Goal: Navigation & Orientation: Find specific page/section

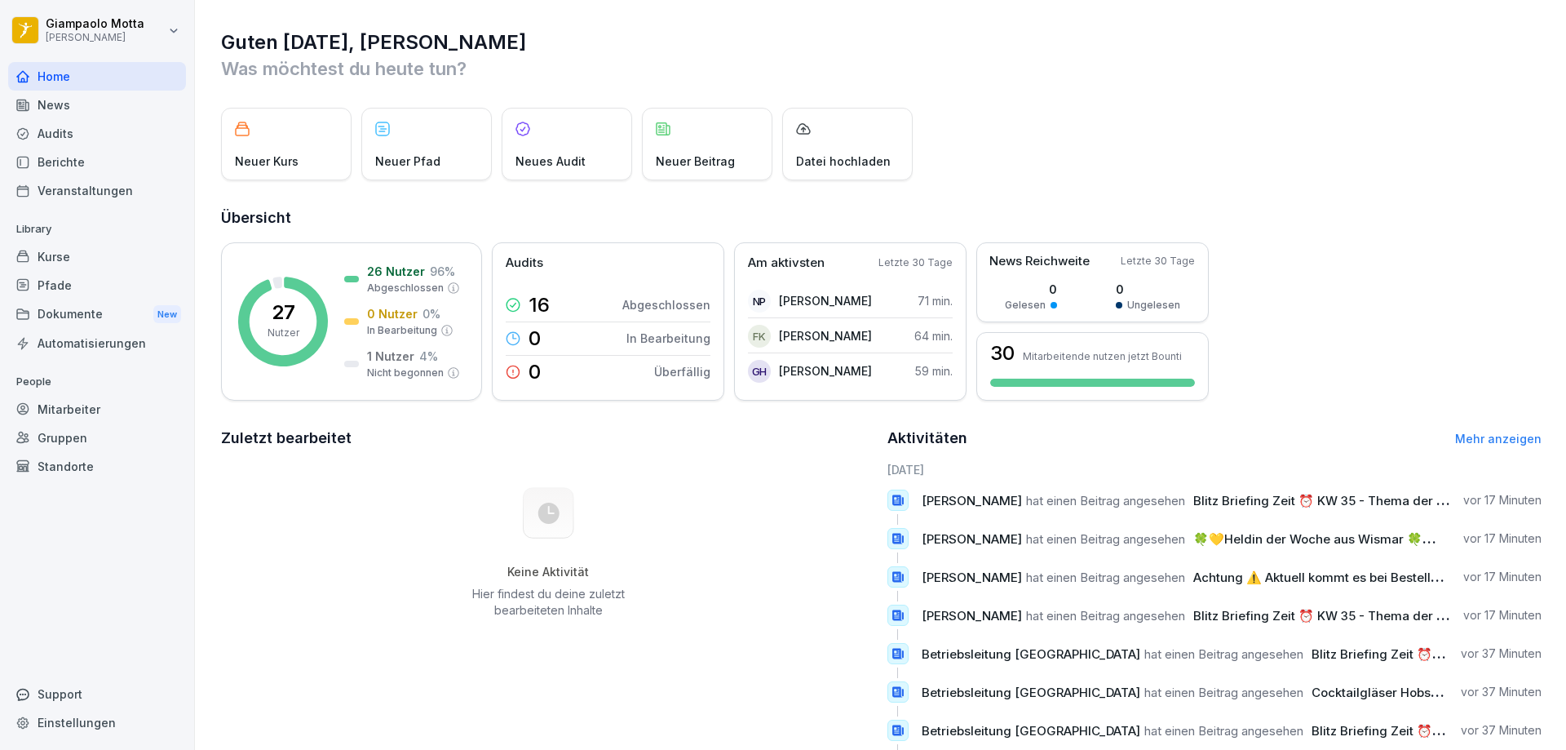
click at [131, 114] on div "News" at bounding box center [97, 105] width 178 height 29
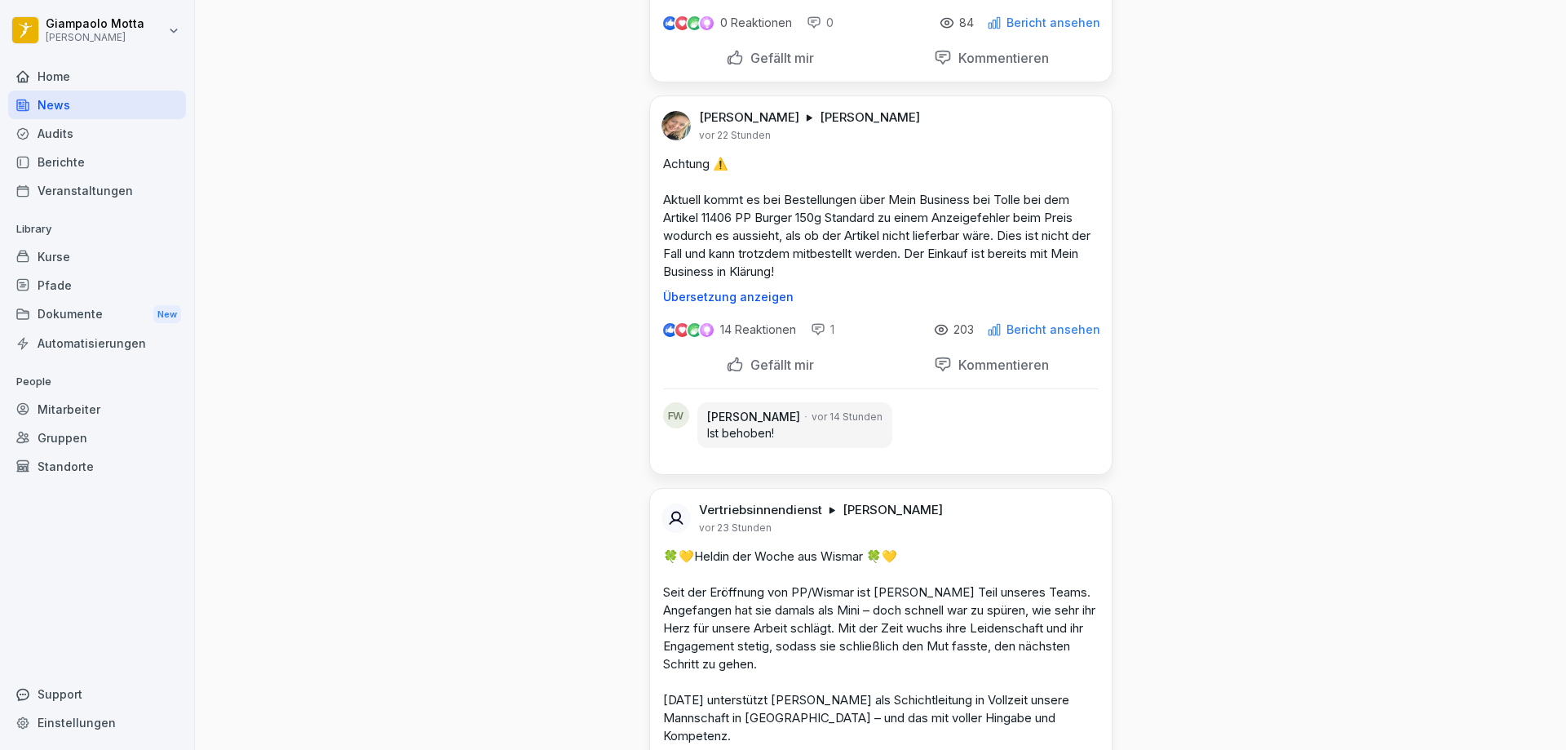
scroll to position [408, 0]
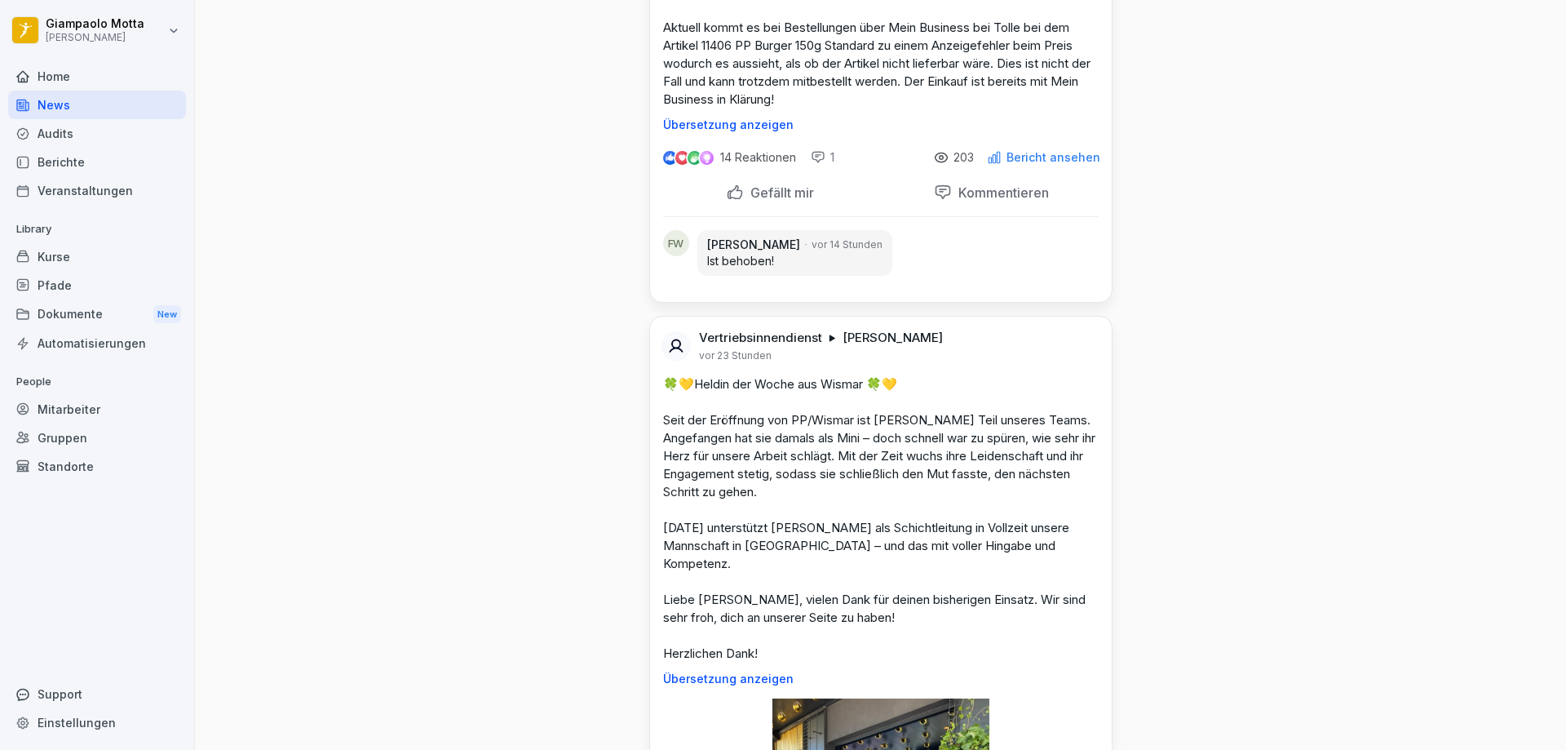
click at [86, 257] on div "Kurse" at bounding box center [97, 256] width 178 height 29
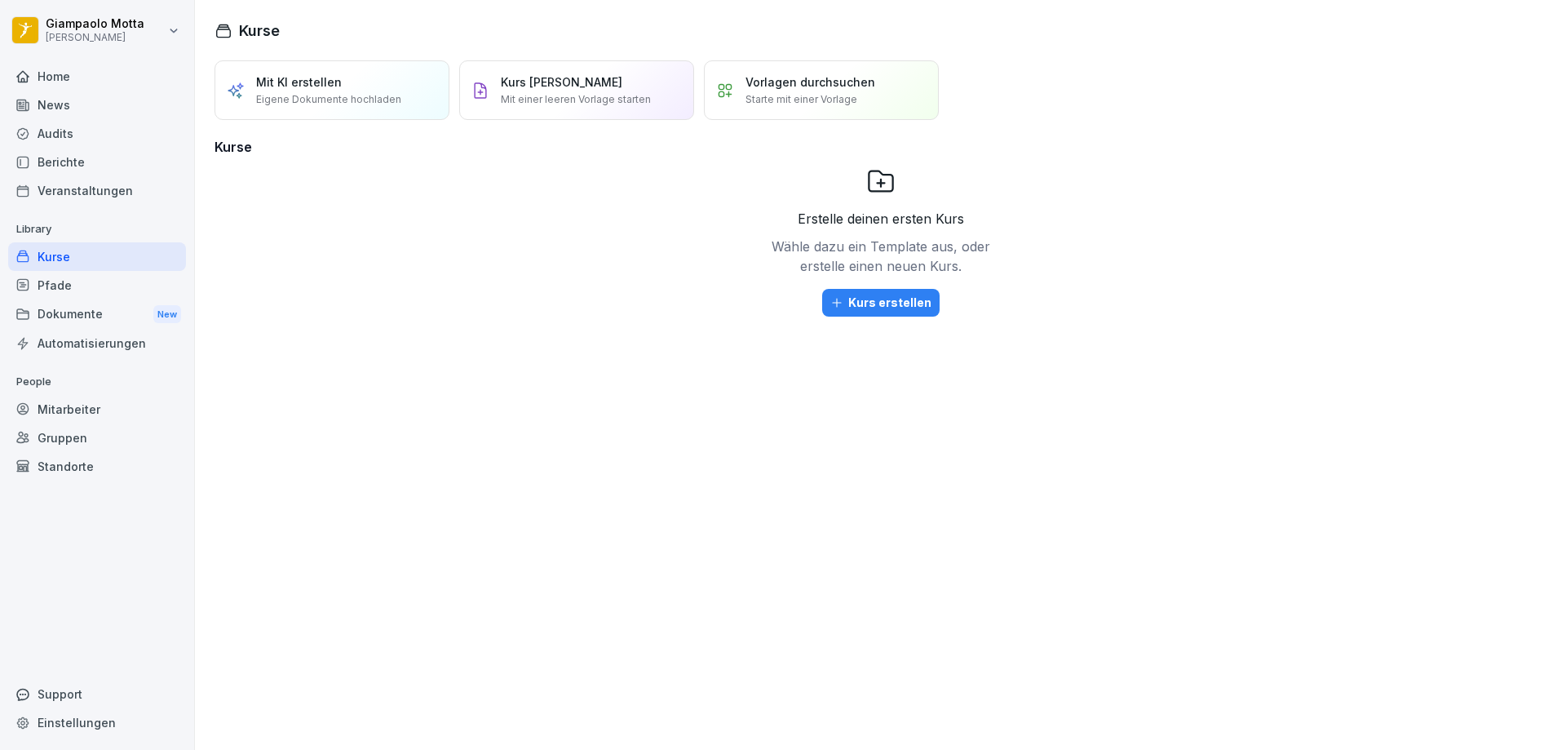
click at [80, 141] on div "Audits" at bounding box center [97, 133] width 178 height 29
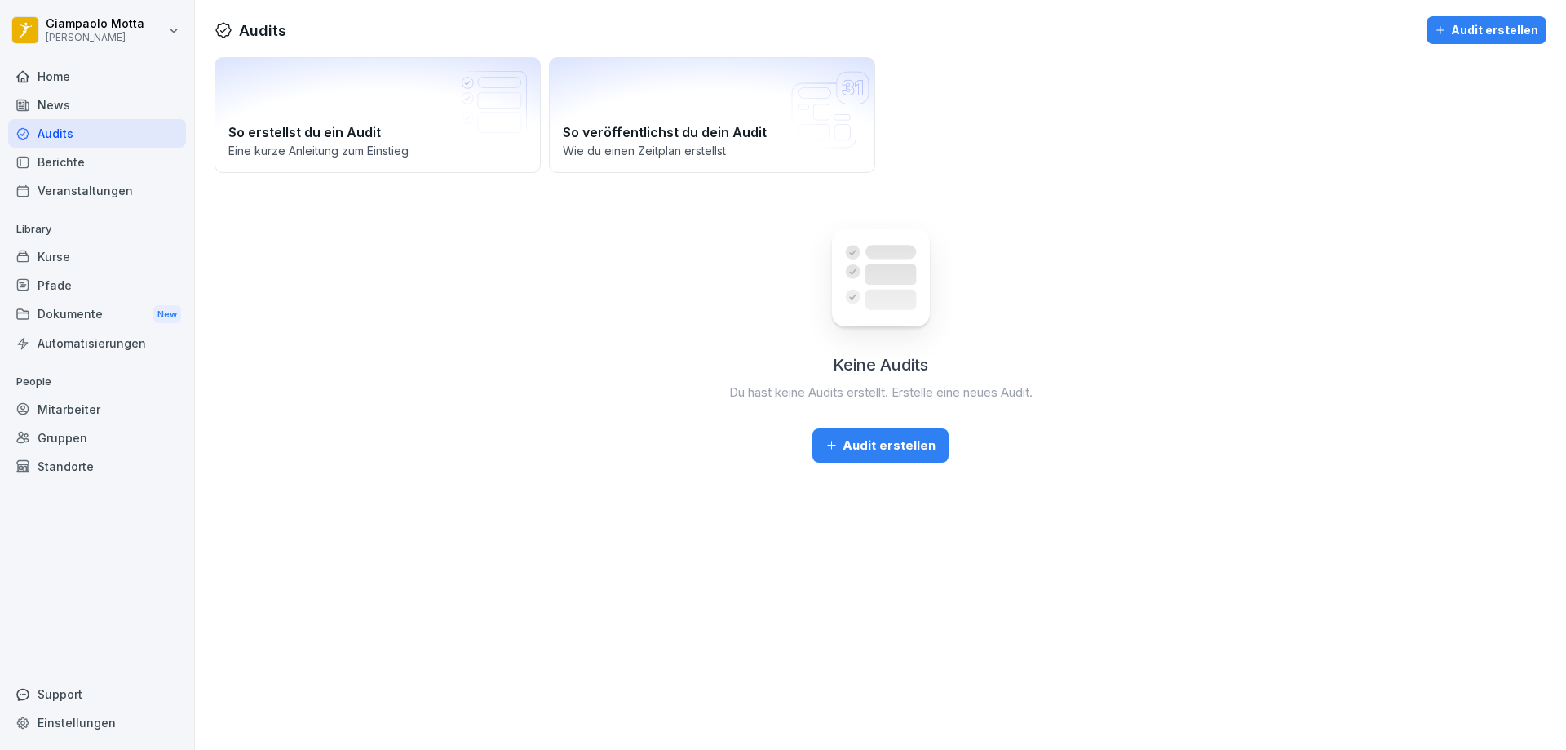
click at [61, 163] on div "Berichte" at bounding box center [97, 162] width 178 height 29
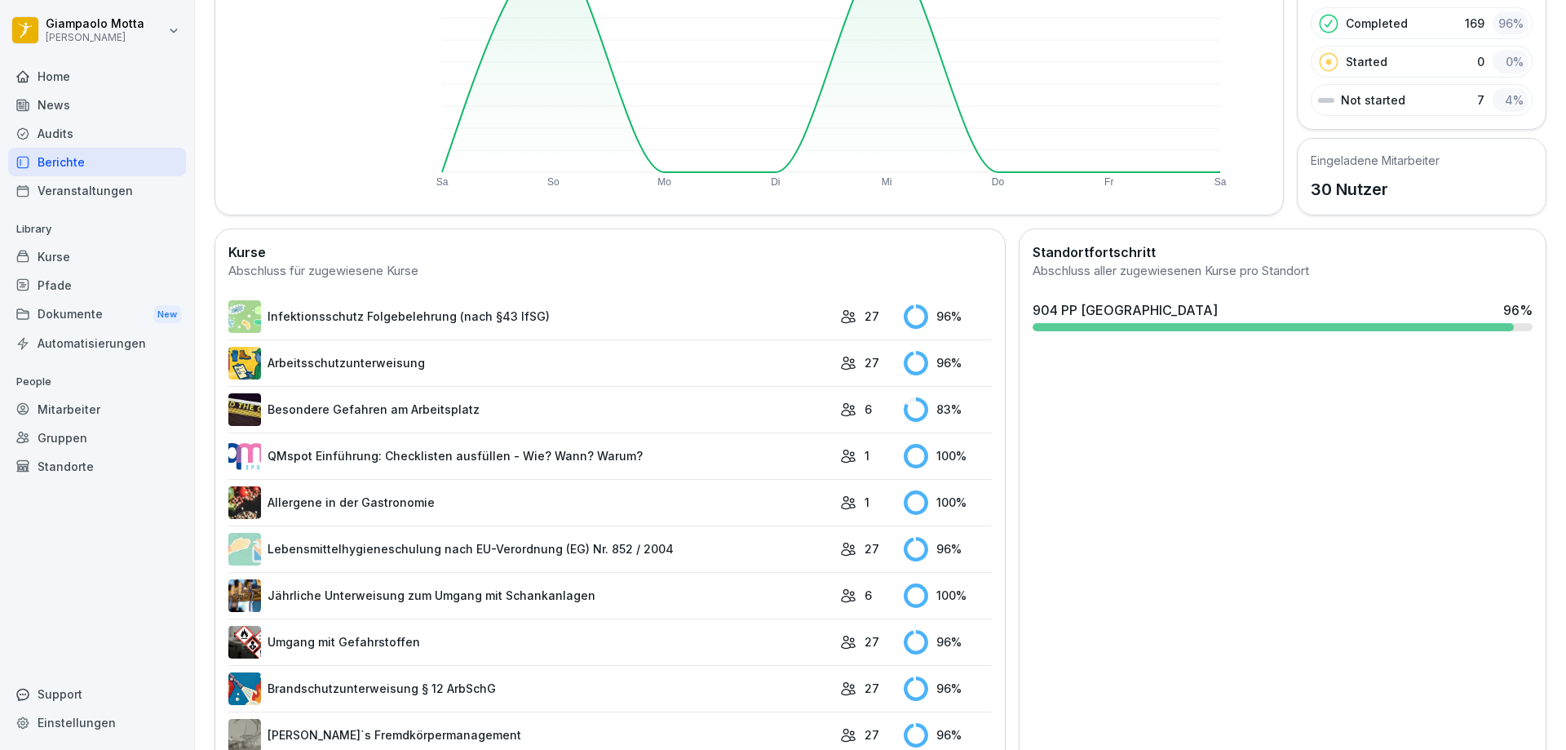
scroll to position [293, 0]
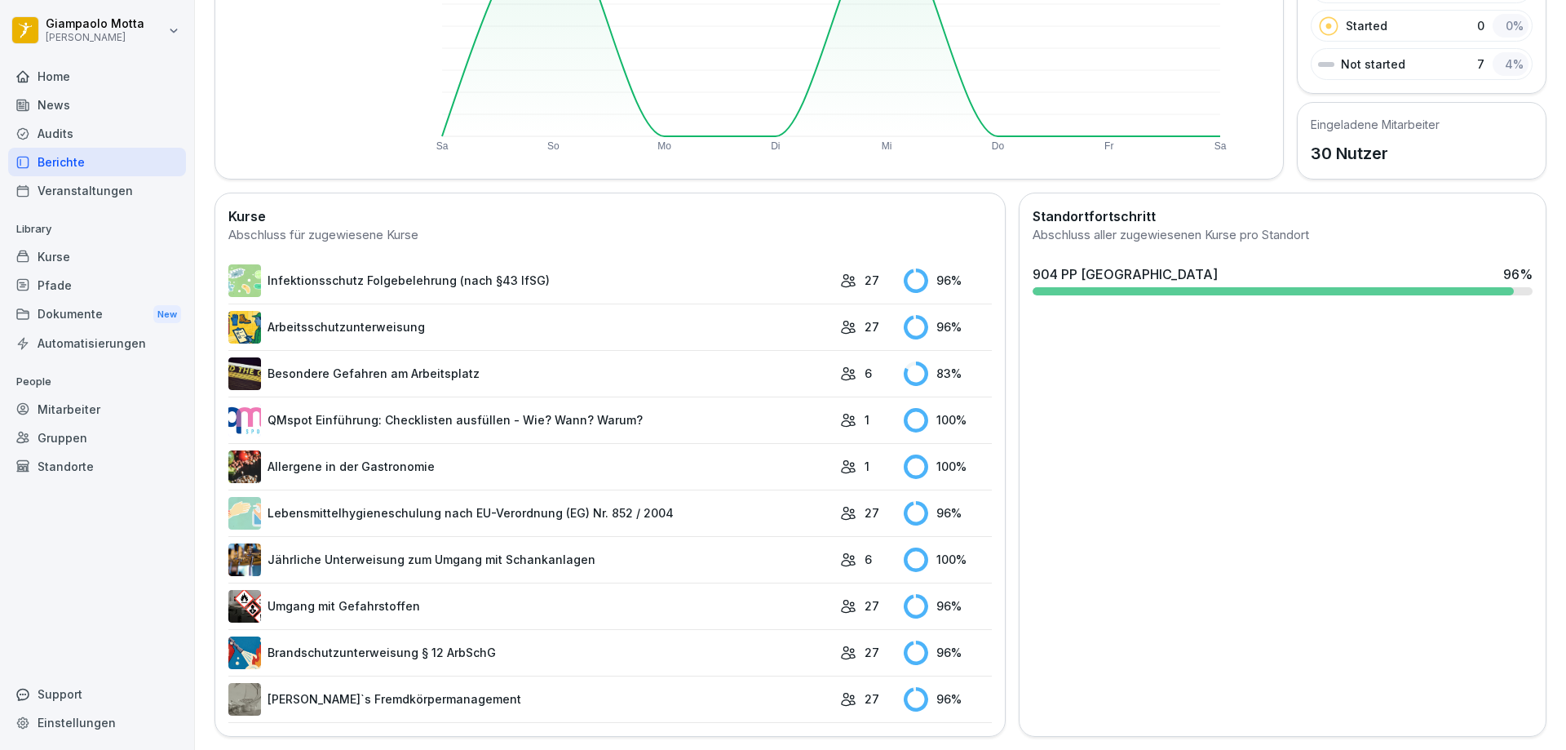
click at [440, 640] on link "Brandschutzunterweisung § 12 ArbSchG" at bounding box center [530, 652] width 604 height 33
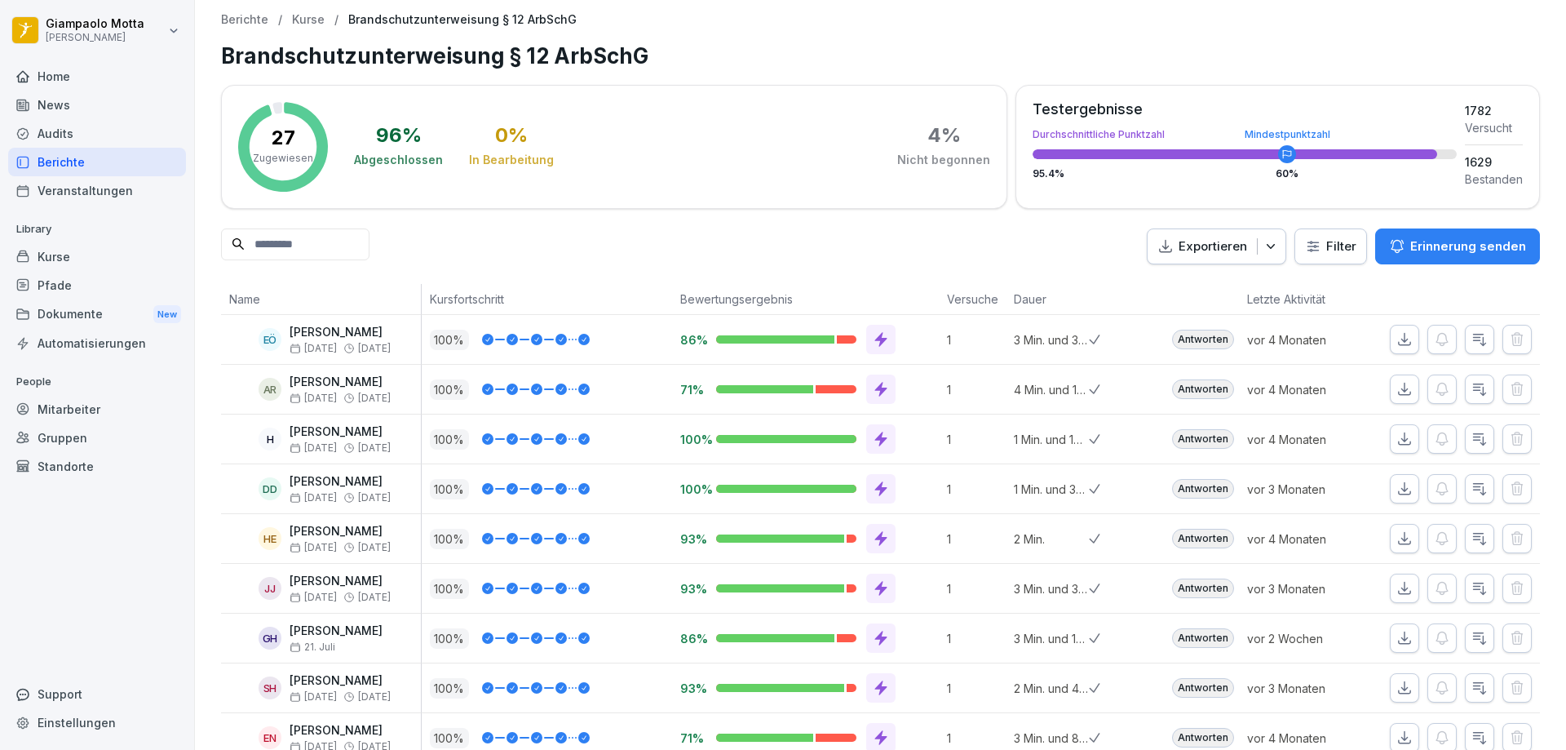
click at [117, 162] on div "Berichte" at bounding box center [97, 162] width 178 height 29
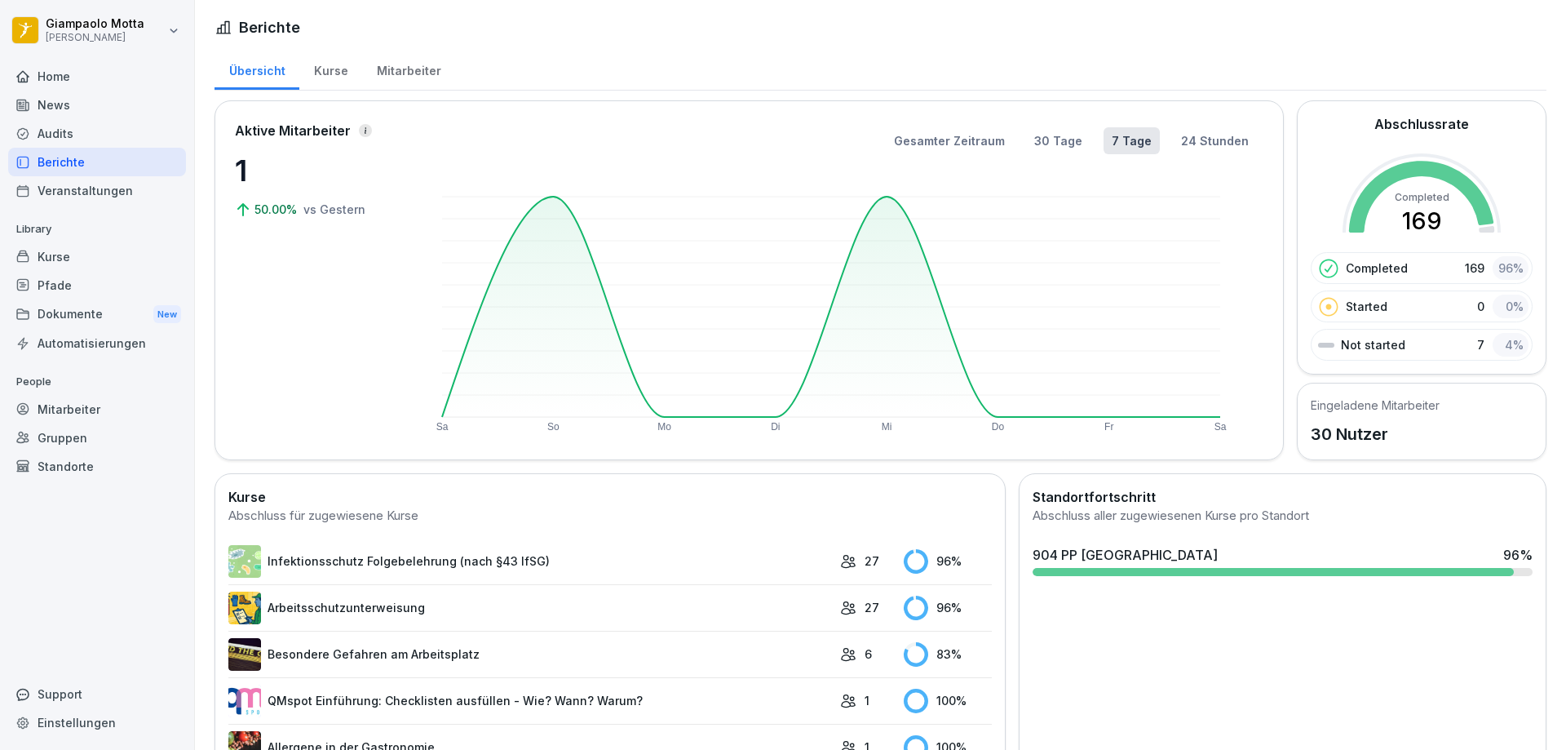
click at [1442, 348] on div "Not started 7 4 %" at bounding box center [1422, 345] width 222 height 32
click at [1493, 344] on div "4 %" at bounding box center [1511, 345] width 36 height 24
click at [312, 166] on p "1" at bounding box center [316, 170] width 163 height 44
click at [887, 202] on rect at bounding box center [831, 307] width 778 height 220
